Goal: Find contact information: Obtain details needed to contact an individual or organization

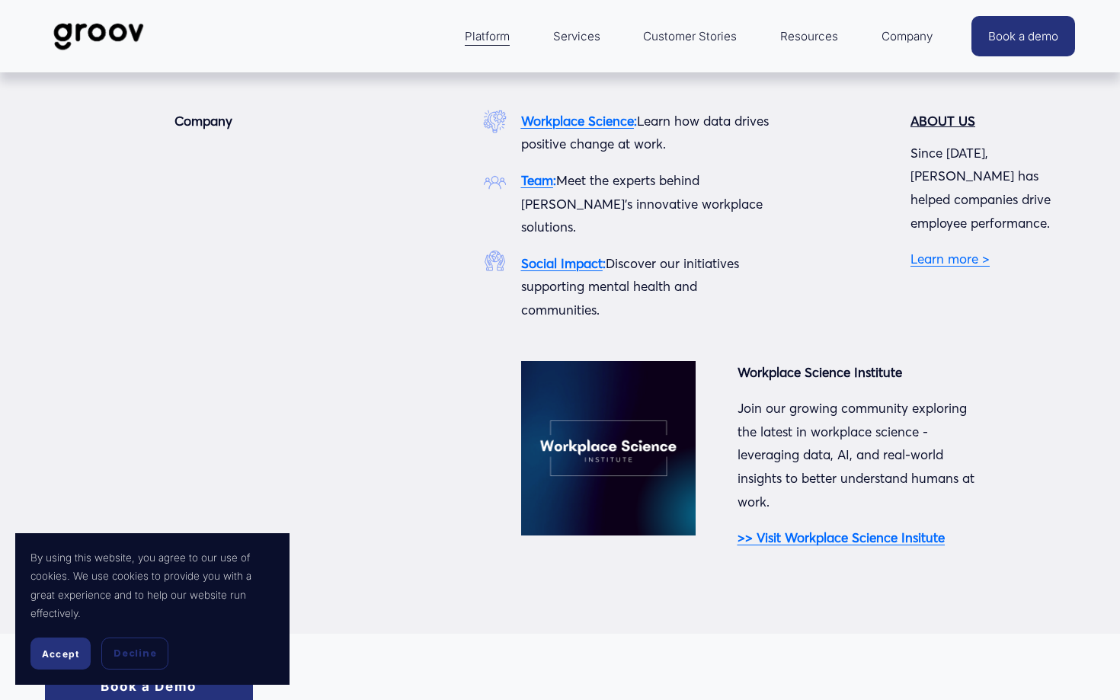
click at [895, 35] on span "Company" at bounding box center [907, 36] width 51 height 21
click at [540, 181] on strong "Team" at bounding box center [537, 180] width 32 height 16
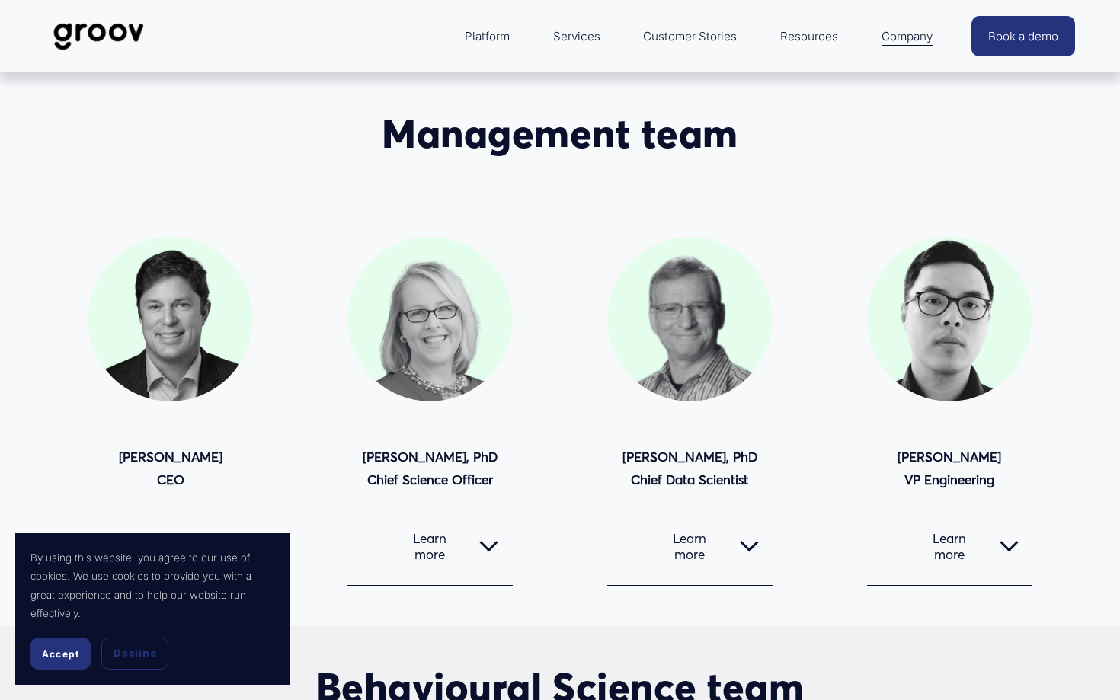
click at [51, 656] on span "Accept" at bounding box center [60, 653] width 37 height 11
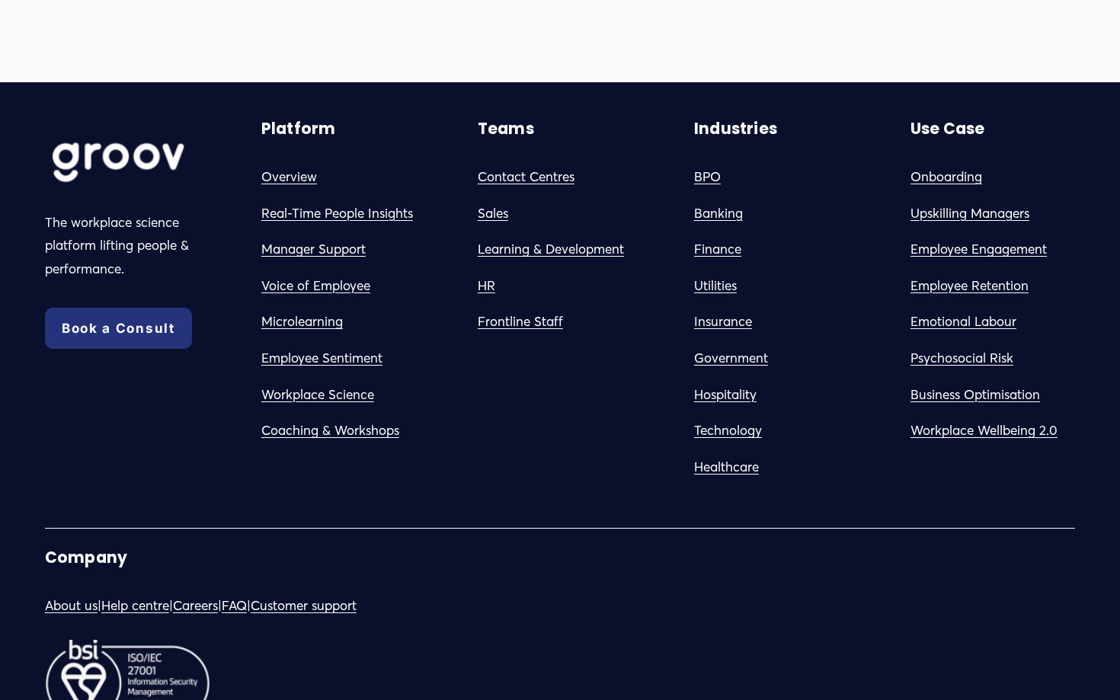
scroll to position [2700, 0]
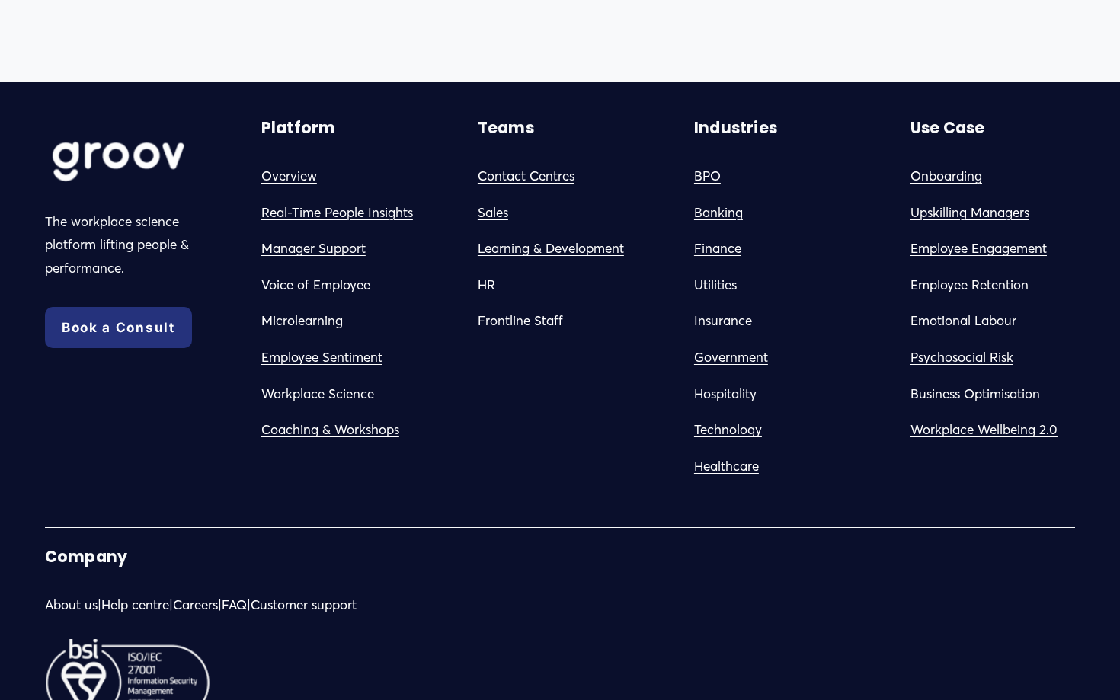
click at [545, 494] on div "The workplace science platform lifting people & performance. Book a Consult Com…" at bounding box center [560, 435] width 1120 height 634
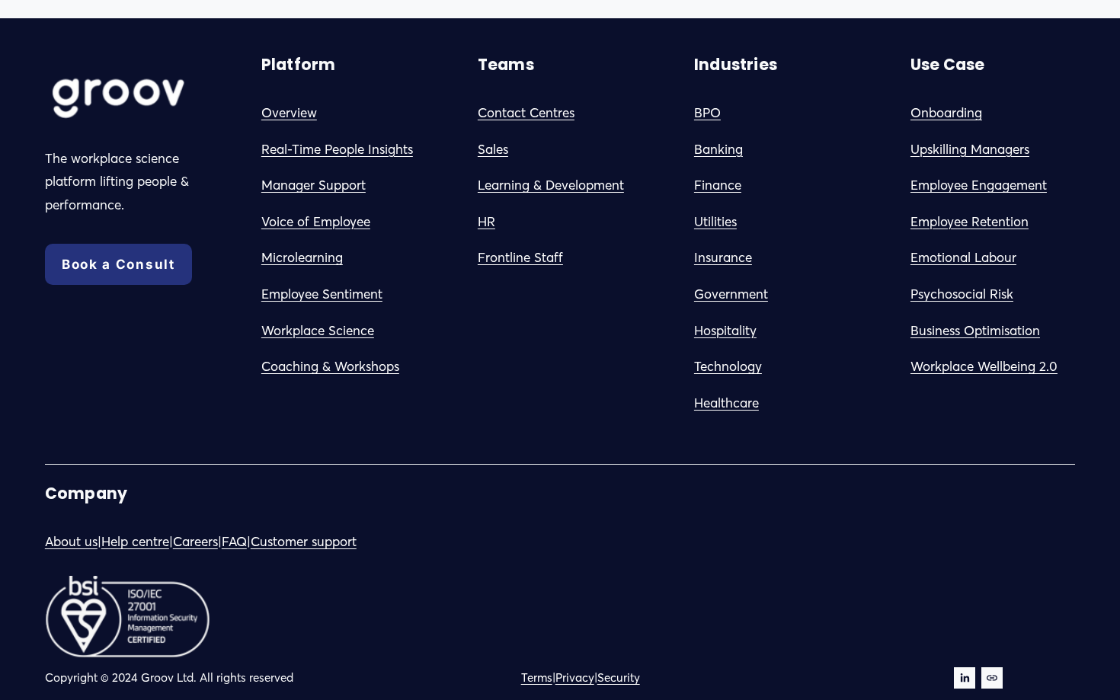
scroll to position [2790, 0]
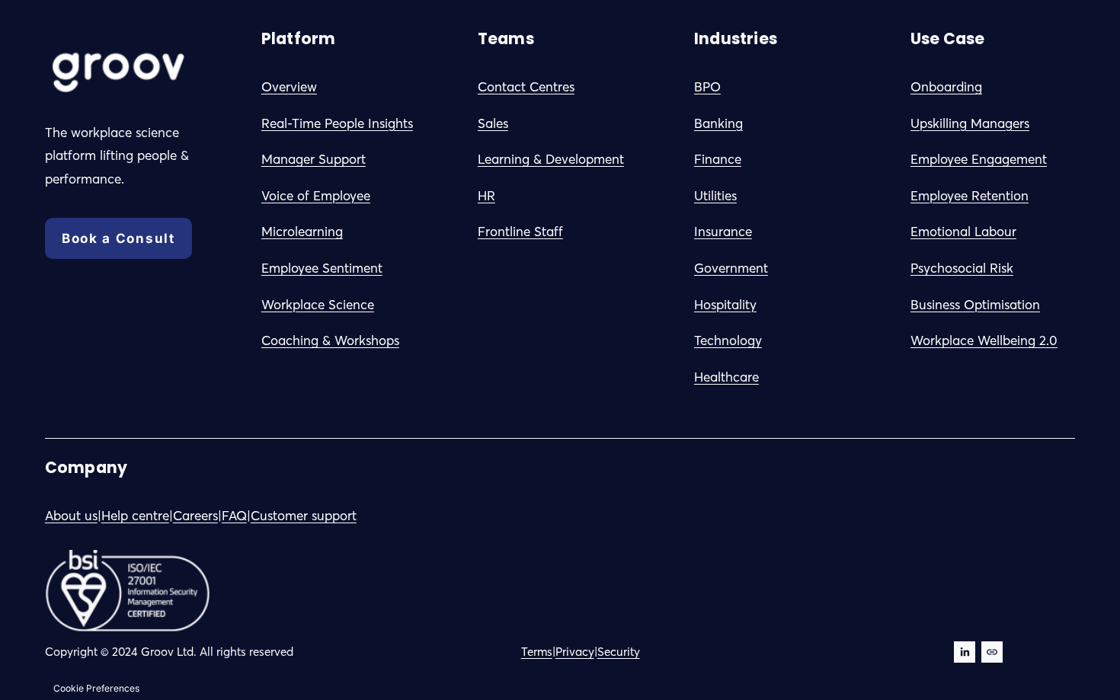
click at [967, 653] on use "LinkedIn" at bounding box center [965, 652] width 8 height 8
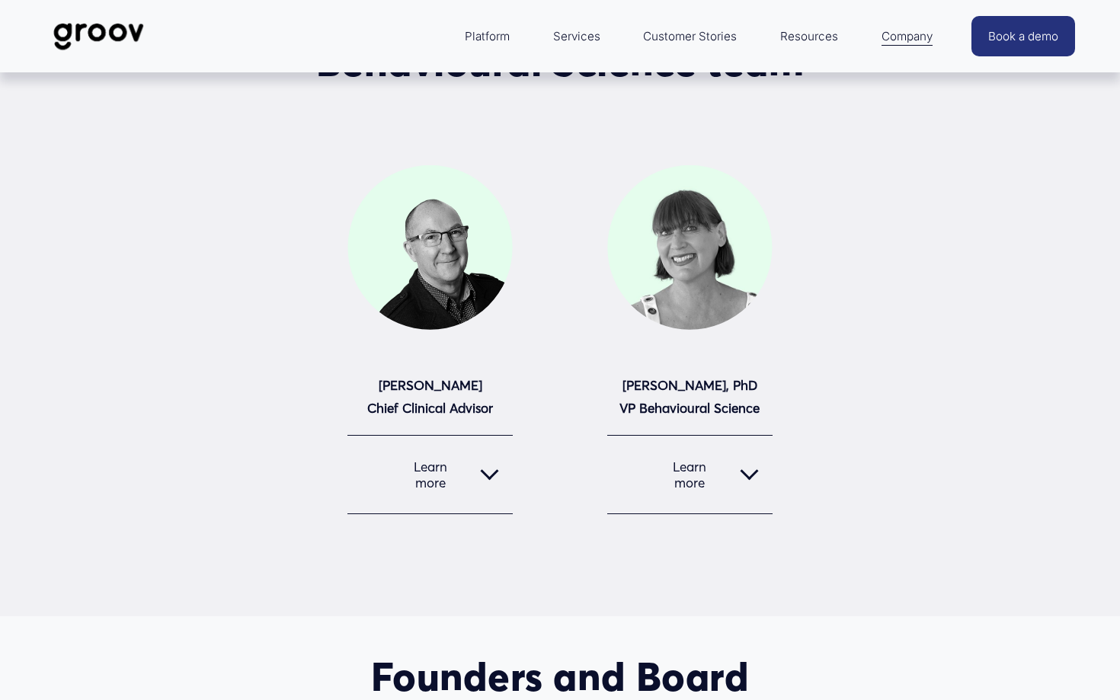
scroll to position [0, 0]
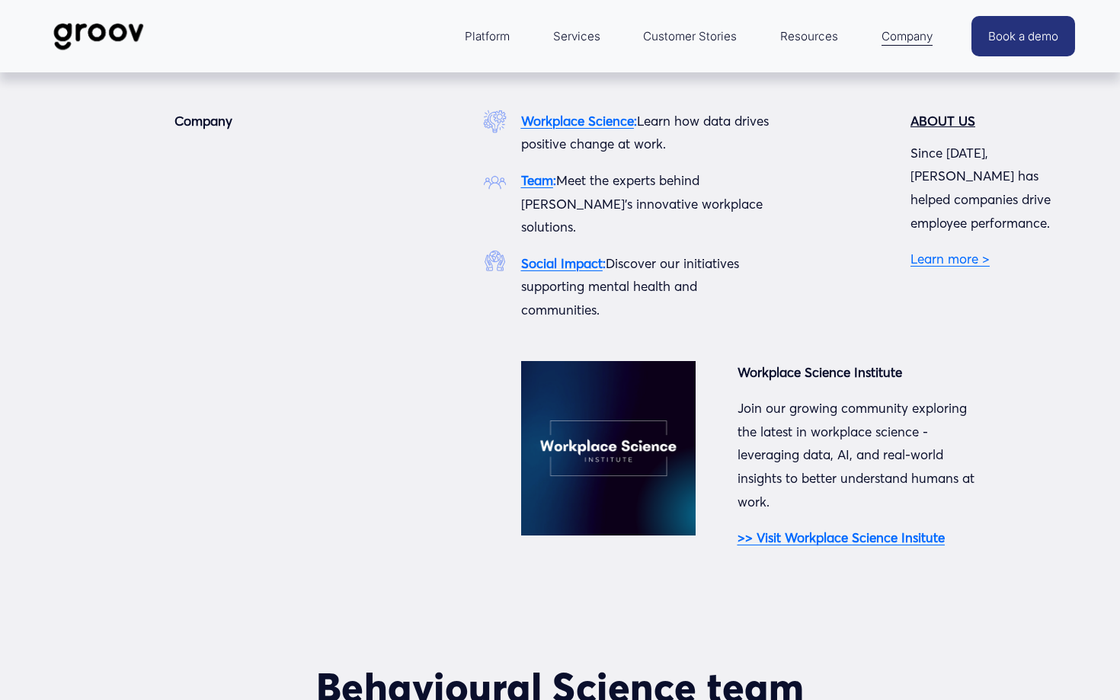
click at [546, 181] on strong "Team" at bounding box center [537, 180] width 32 height 16
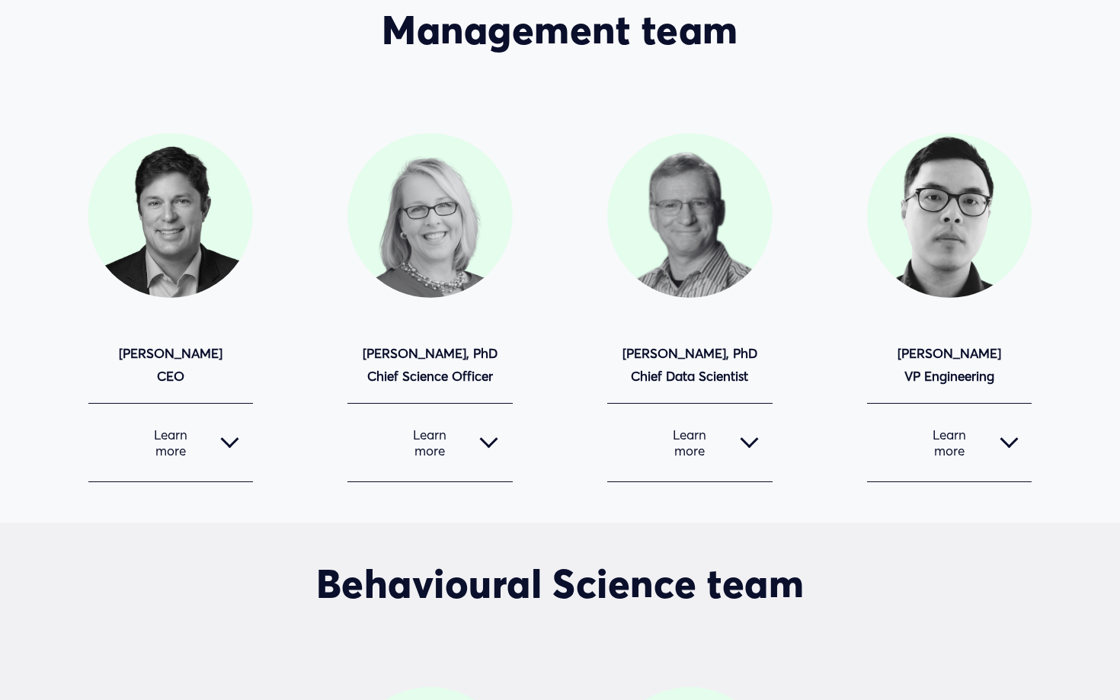
scroll to position [108, 0]
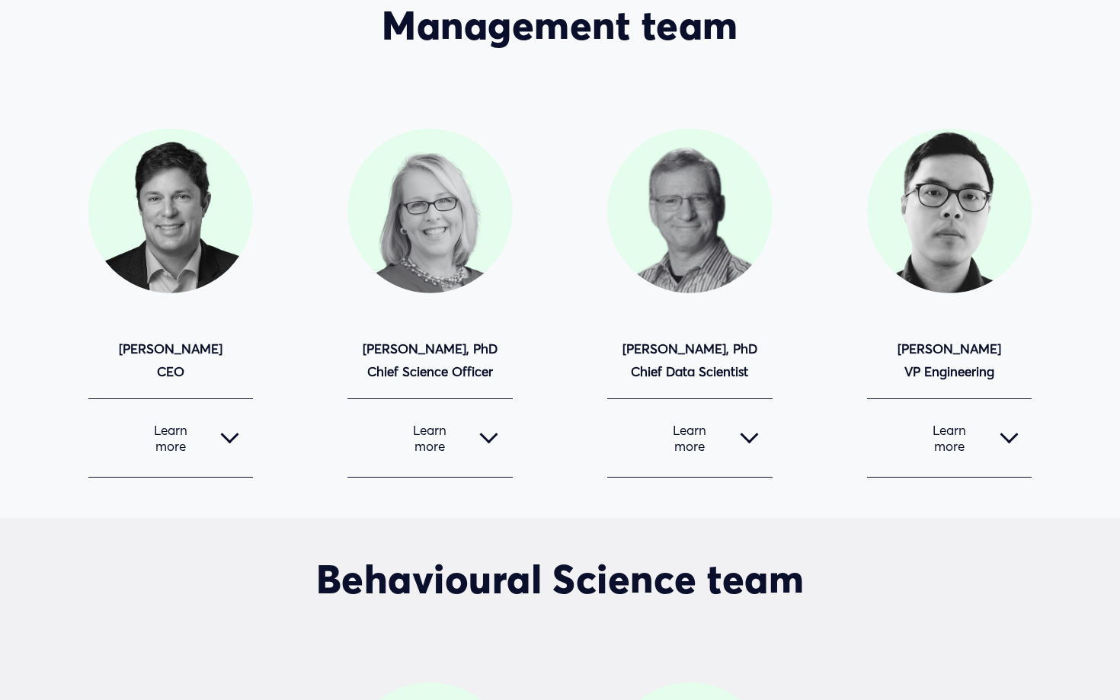
click at [223, 429] on div at bounding box center [230, 438] width 18 height 18
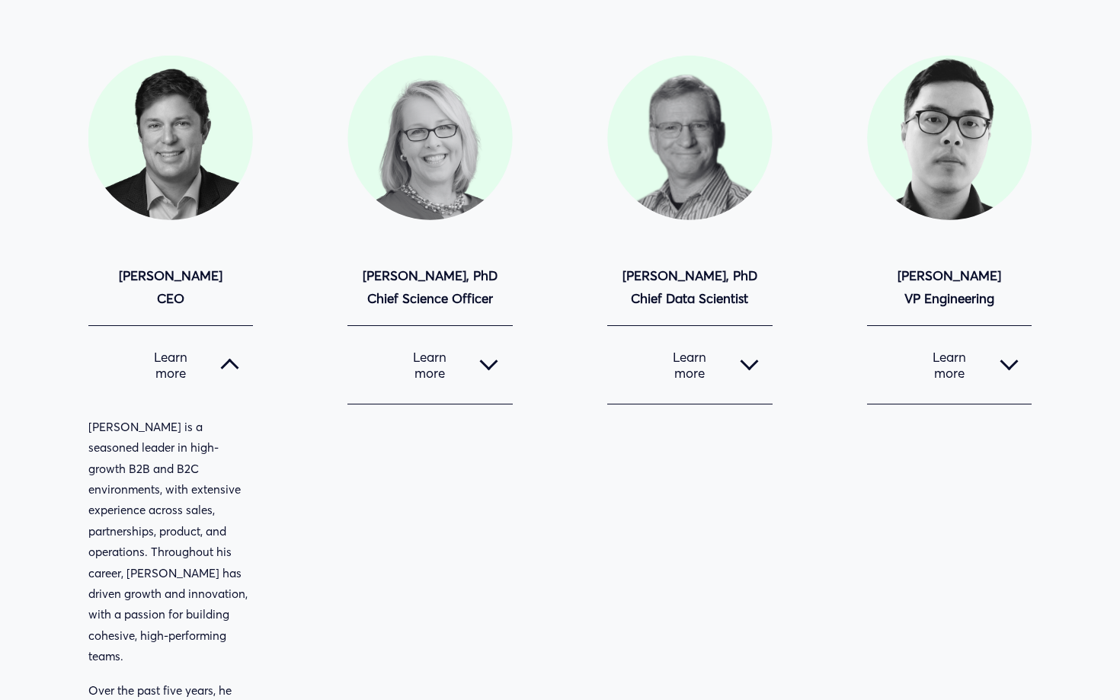
scroll to position [239, 0]
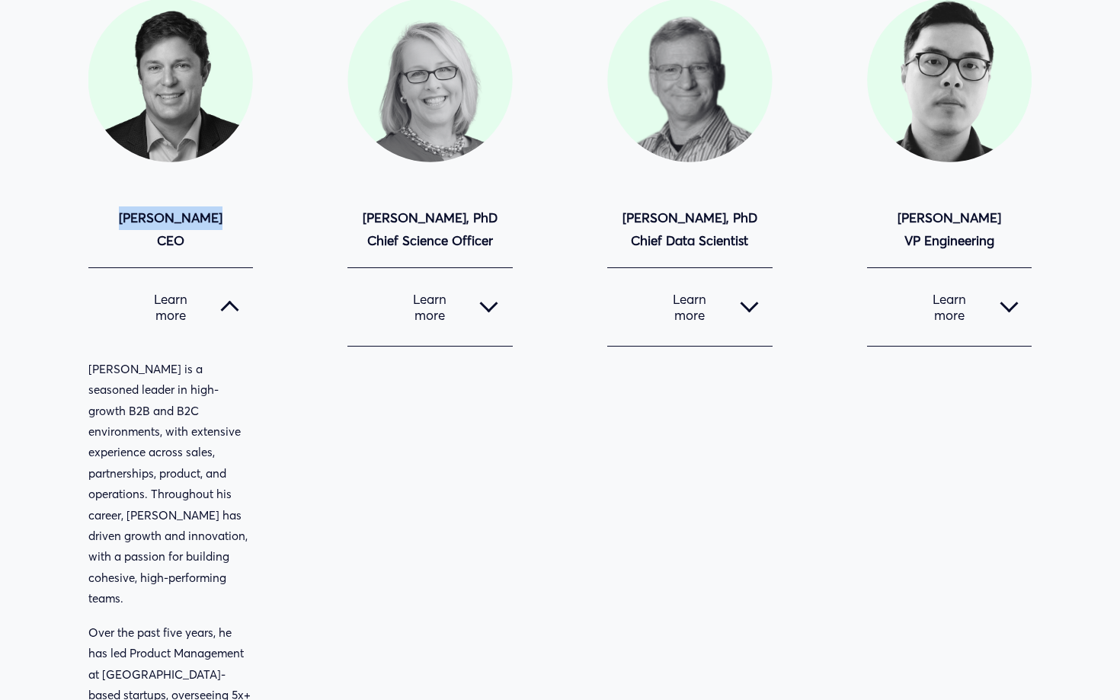
drag, startPoint x: 209, startPoint y: 214, endPoint x: 110, endPoint y: 216, distance: 98.3
click at [110, 216] on p "[PERSON_NAME] CEO" at bounding box center [170, 230] width 165 height 46
copy strong "[PERSON_NAME]"
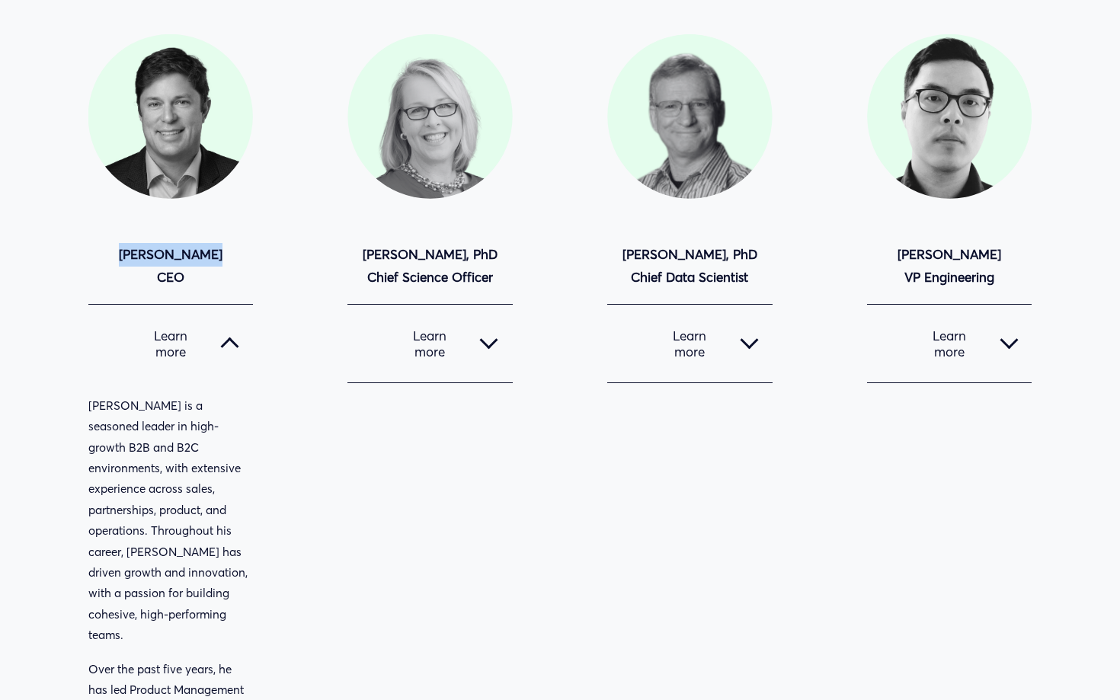
scroll to position [0, 0]
